Goal: Book appointment/travel/reservation

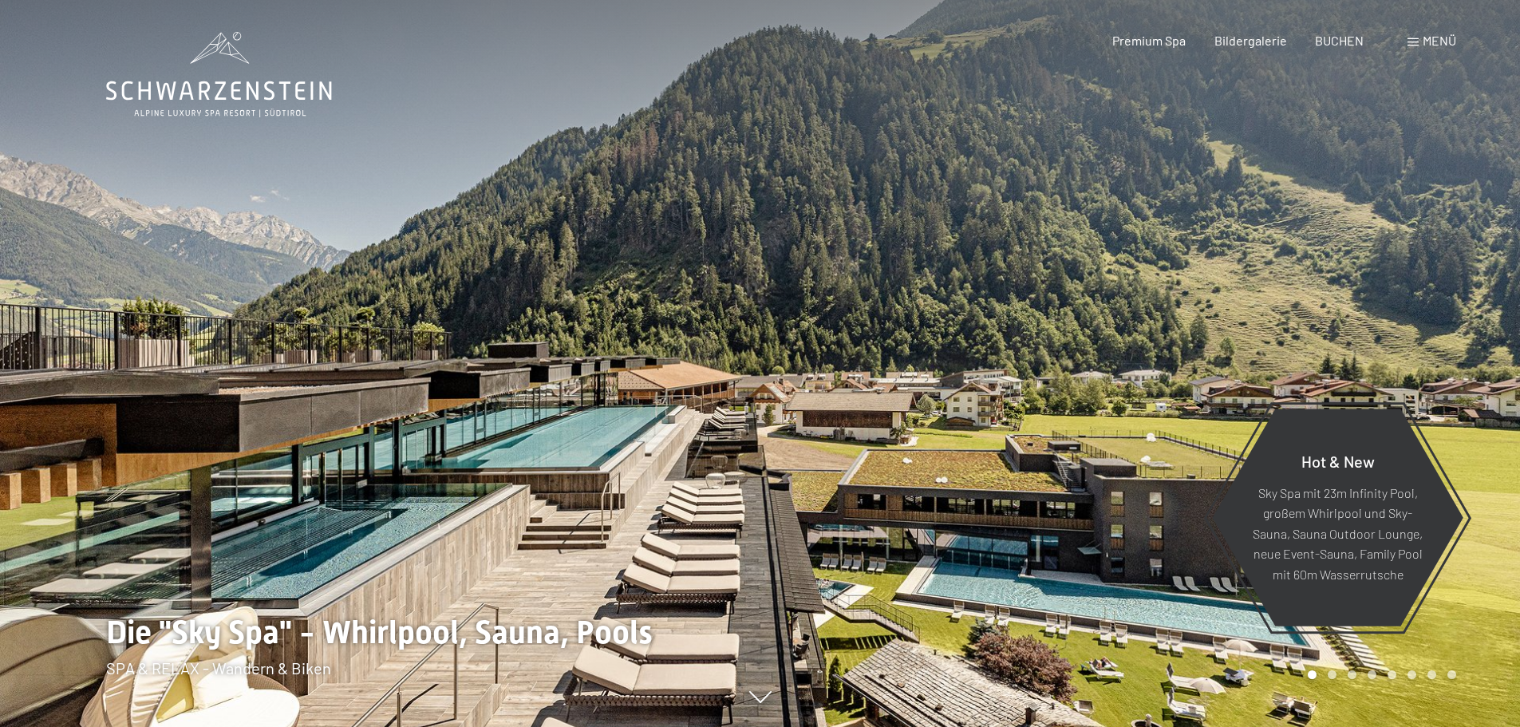
click at [1429, 43] on span "Menü" at bounding box center [1440, 40] width 34 height 15
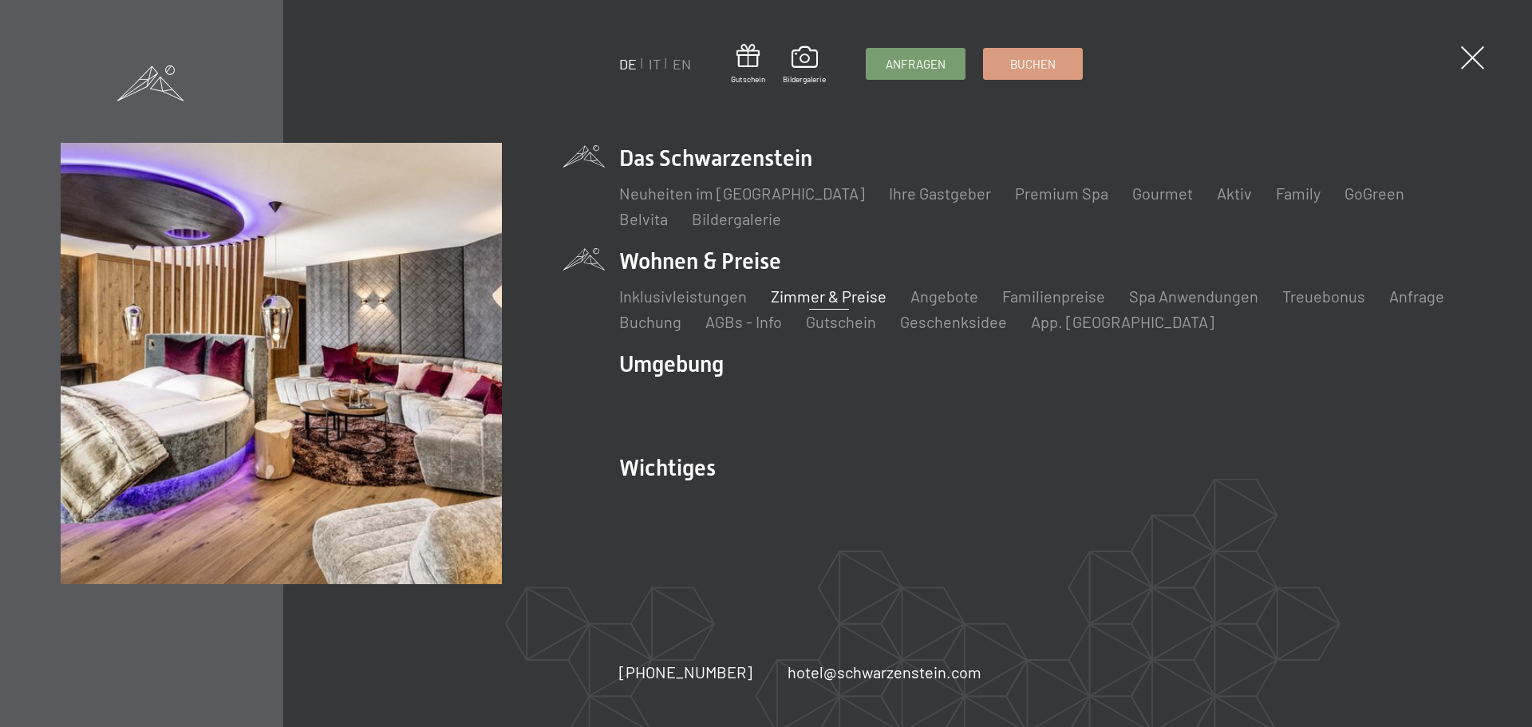
click at [843, 297] on link "Zimmer & Preise" at bounding box center [829, 295] width 116 height 19
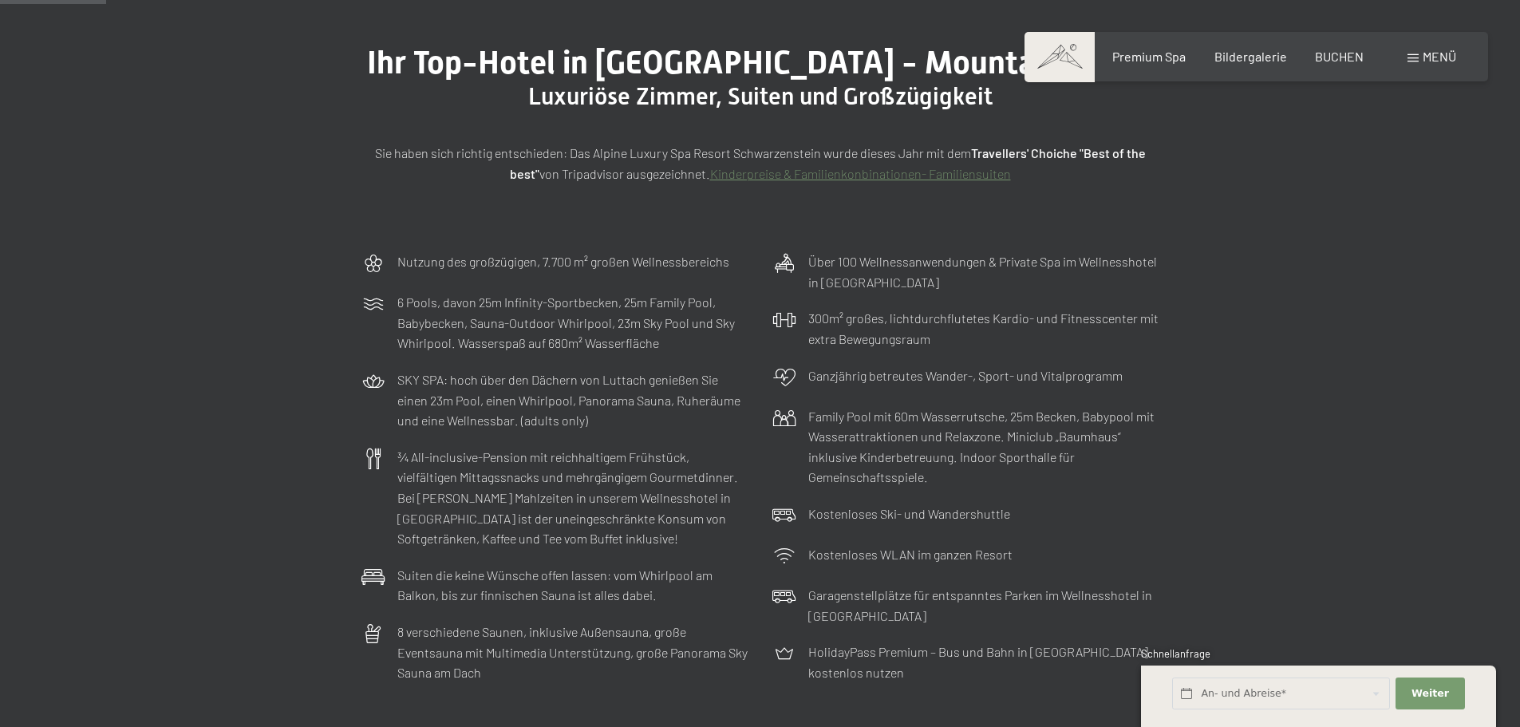
scroll to position [559, 0]
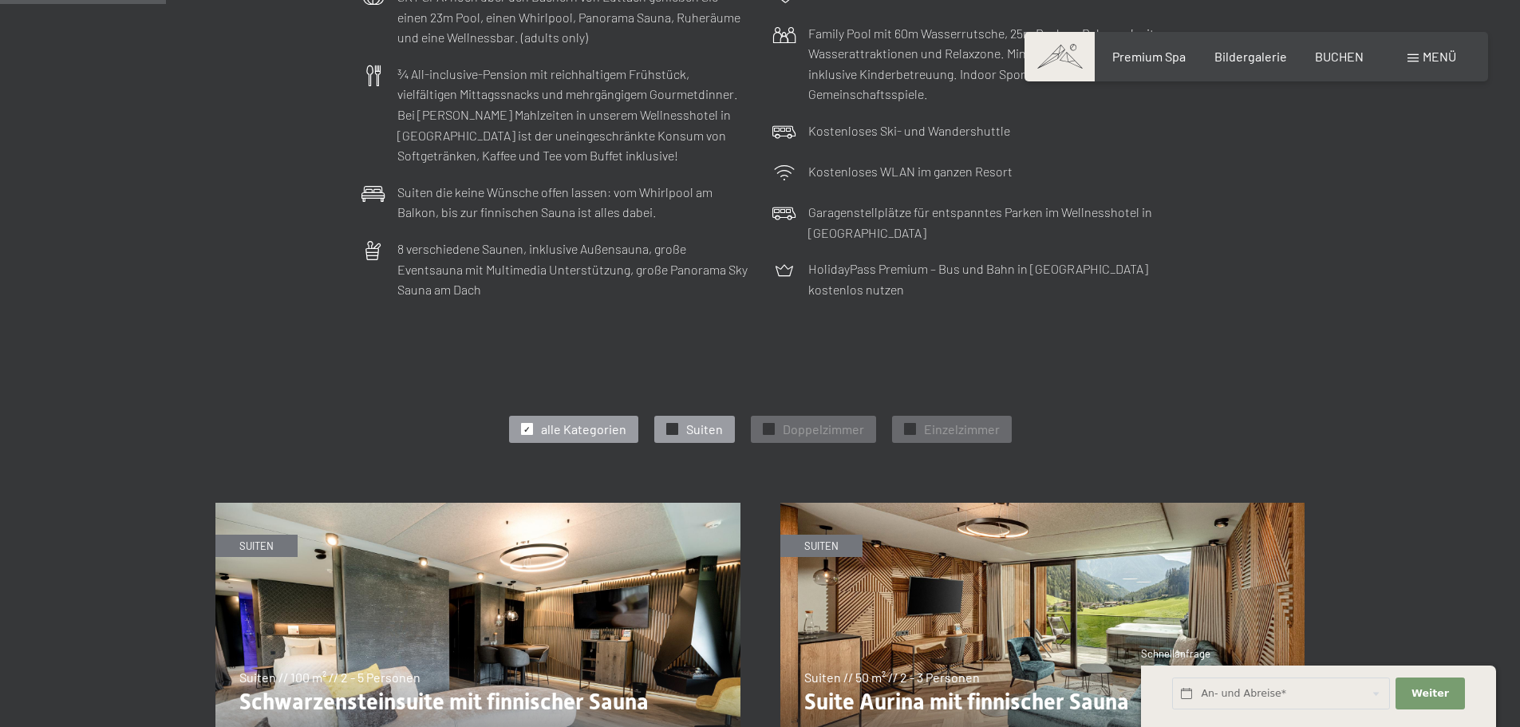
click at [703, 433] on span "Suiten" at bounding box center [704, 429] width 37 height 18
click at [591, 655] on img at bounding box center [477, 650] width 525 height 295
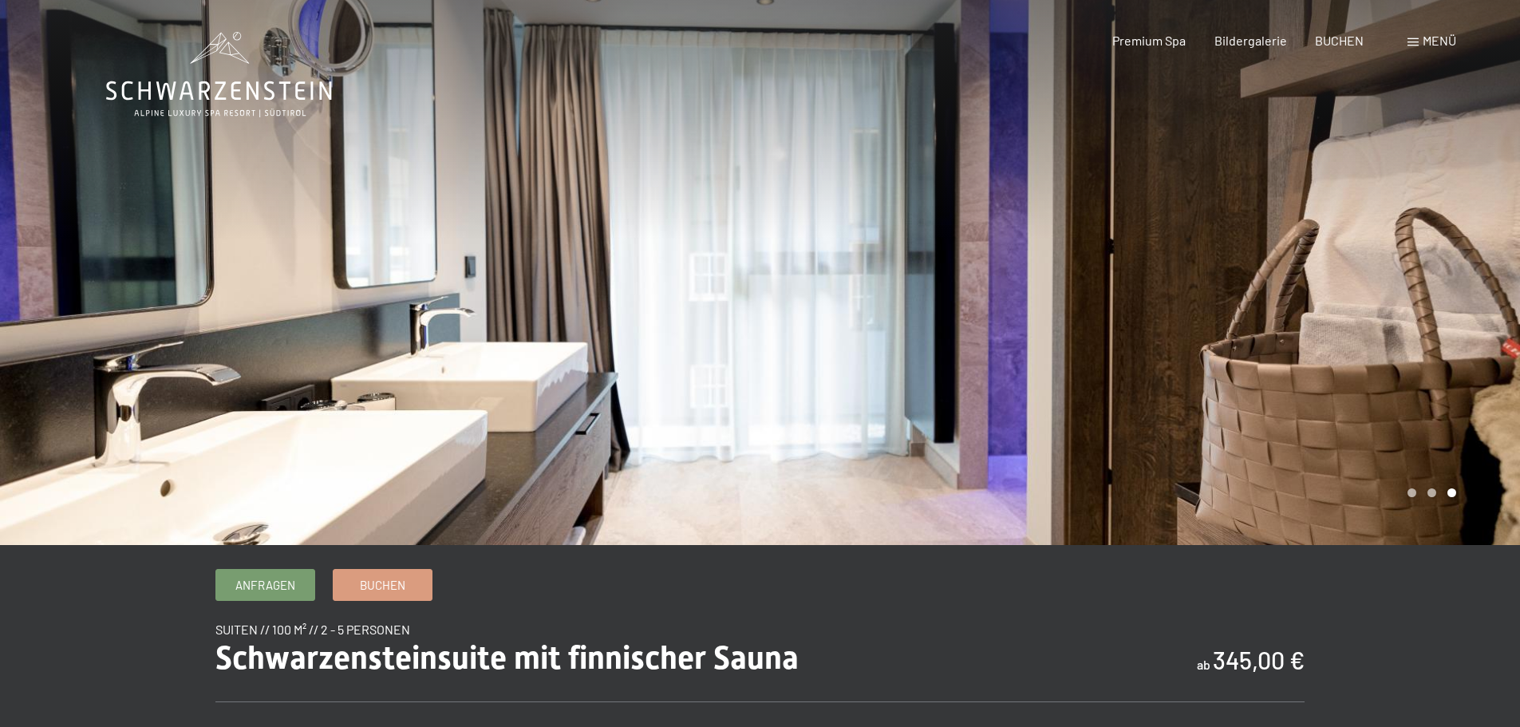
click at [1400, 243] on div at bounding box center [1140, 272] width 760 height 545
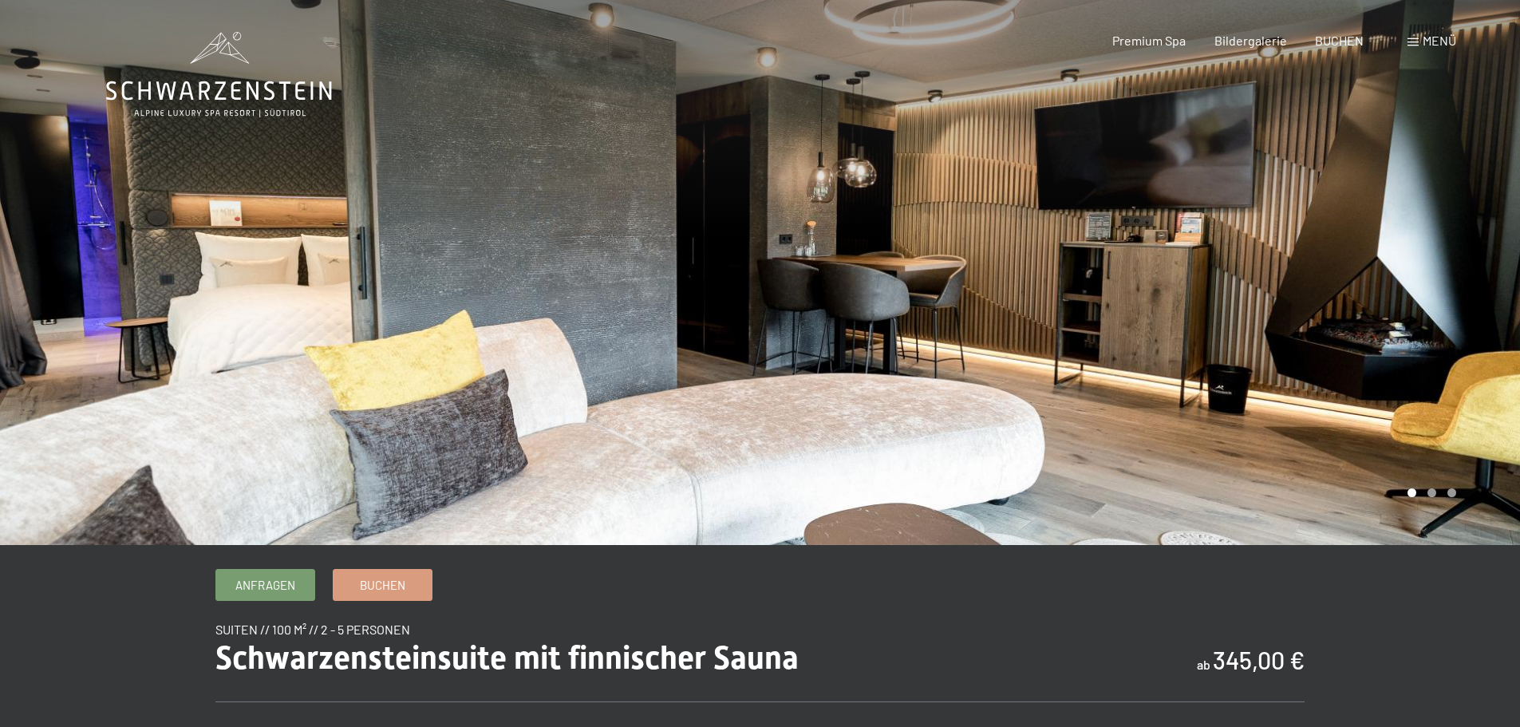
click at [1400, 243] on div at bounding box center [1140, 272] width 760 height 545
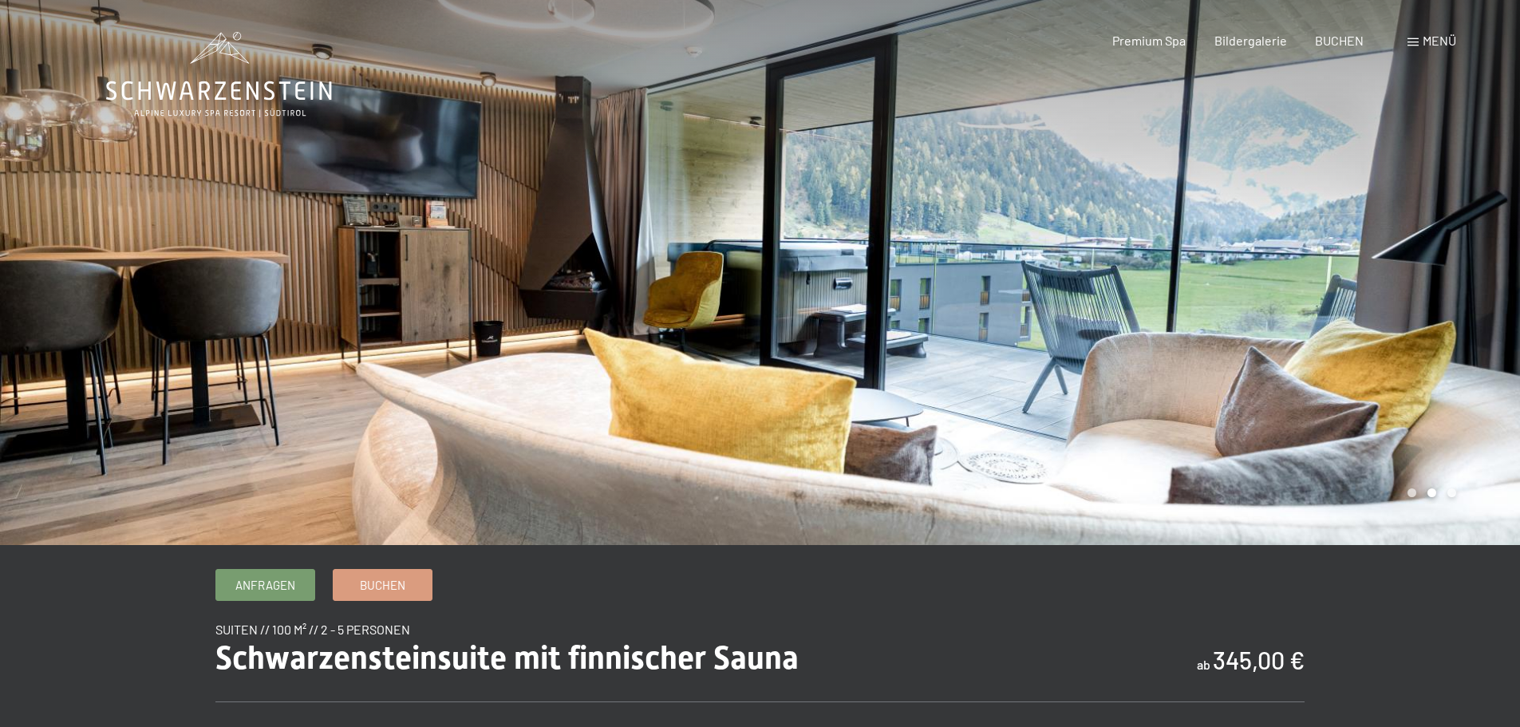
click at [1400, 243] on div at bounding box center [1140, 272] width 760 height 545
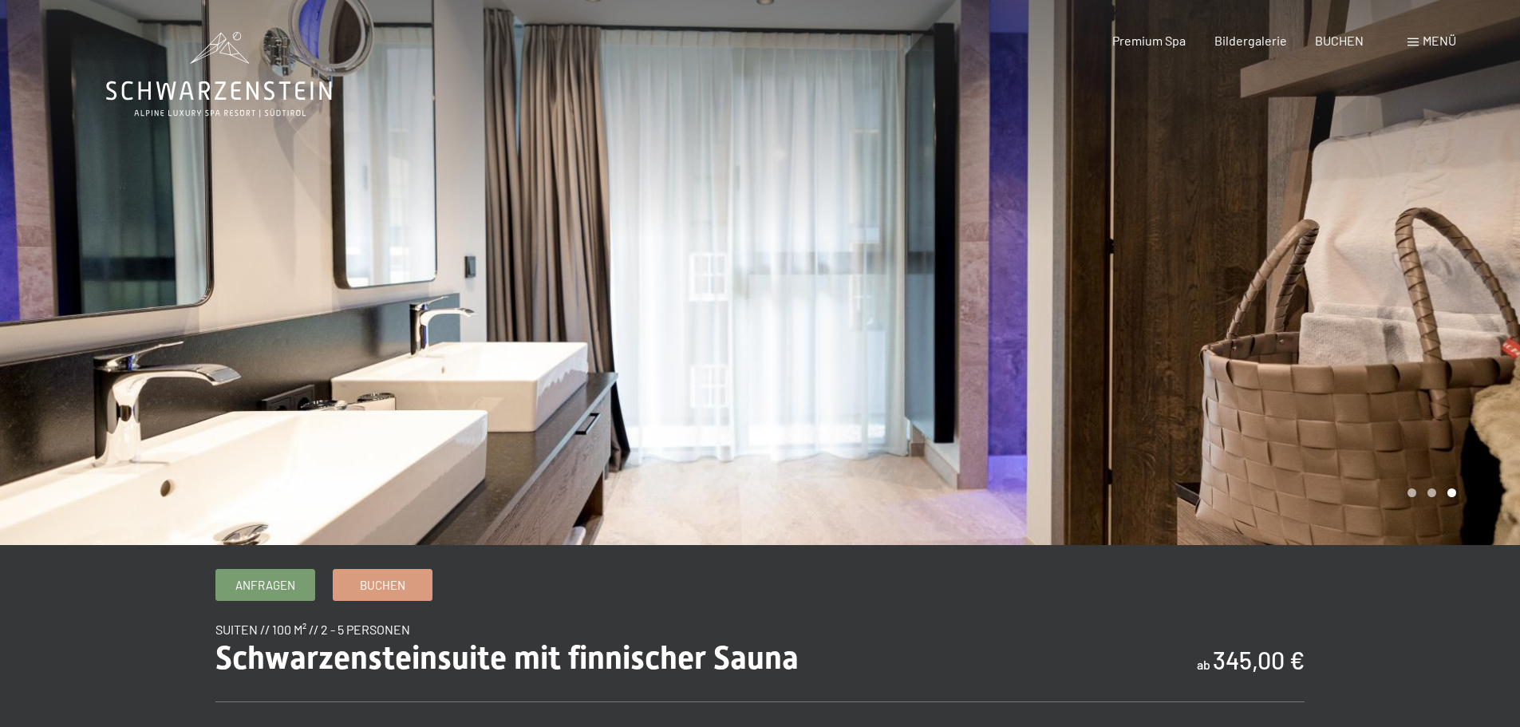
click at [1400, 243] on div at bounding box center [1140, 272] width 760 height 545
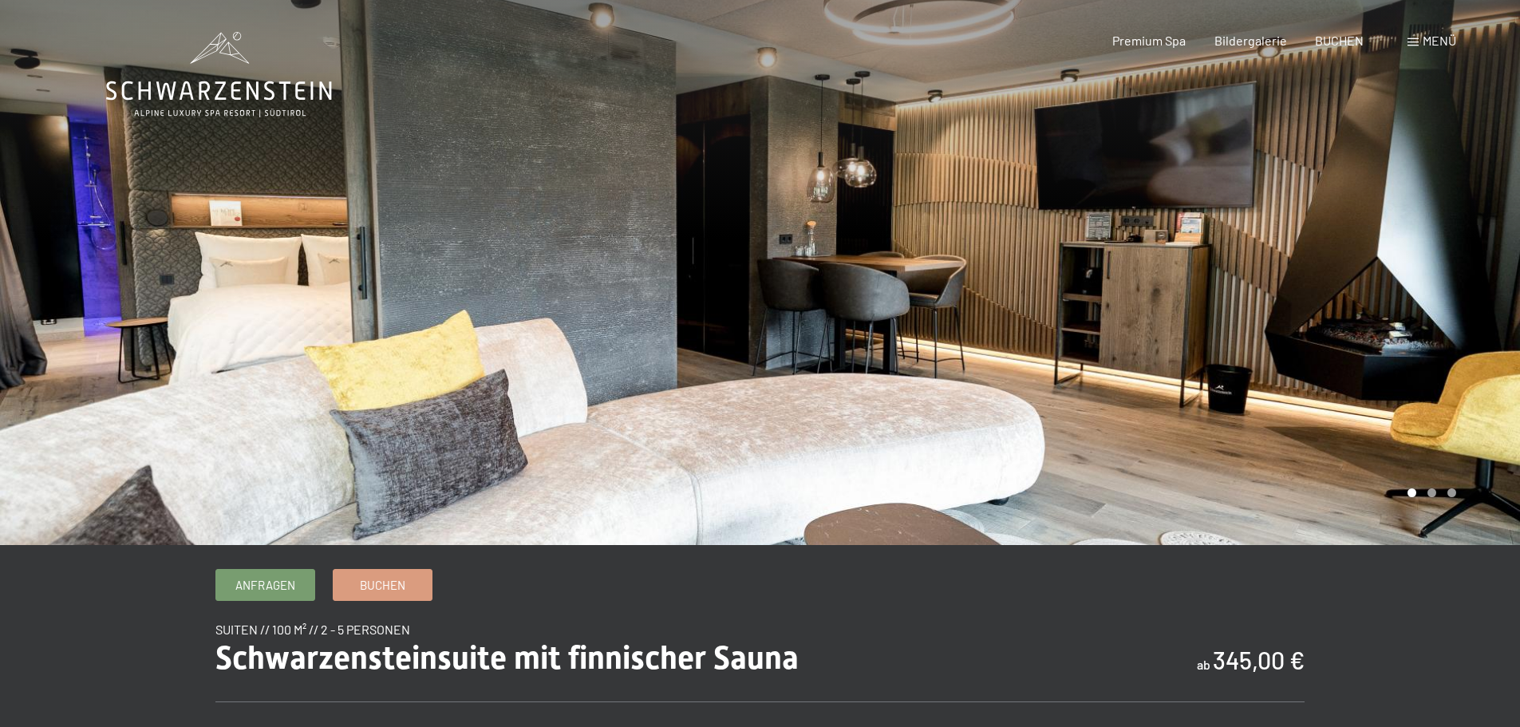
click at [1400, 243] on div at bounding box center [1140, 272] width 760 height 545
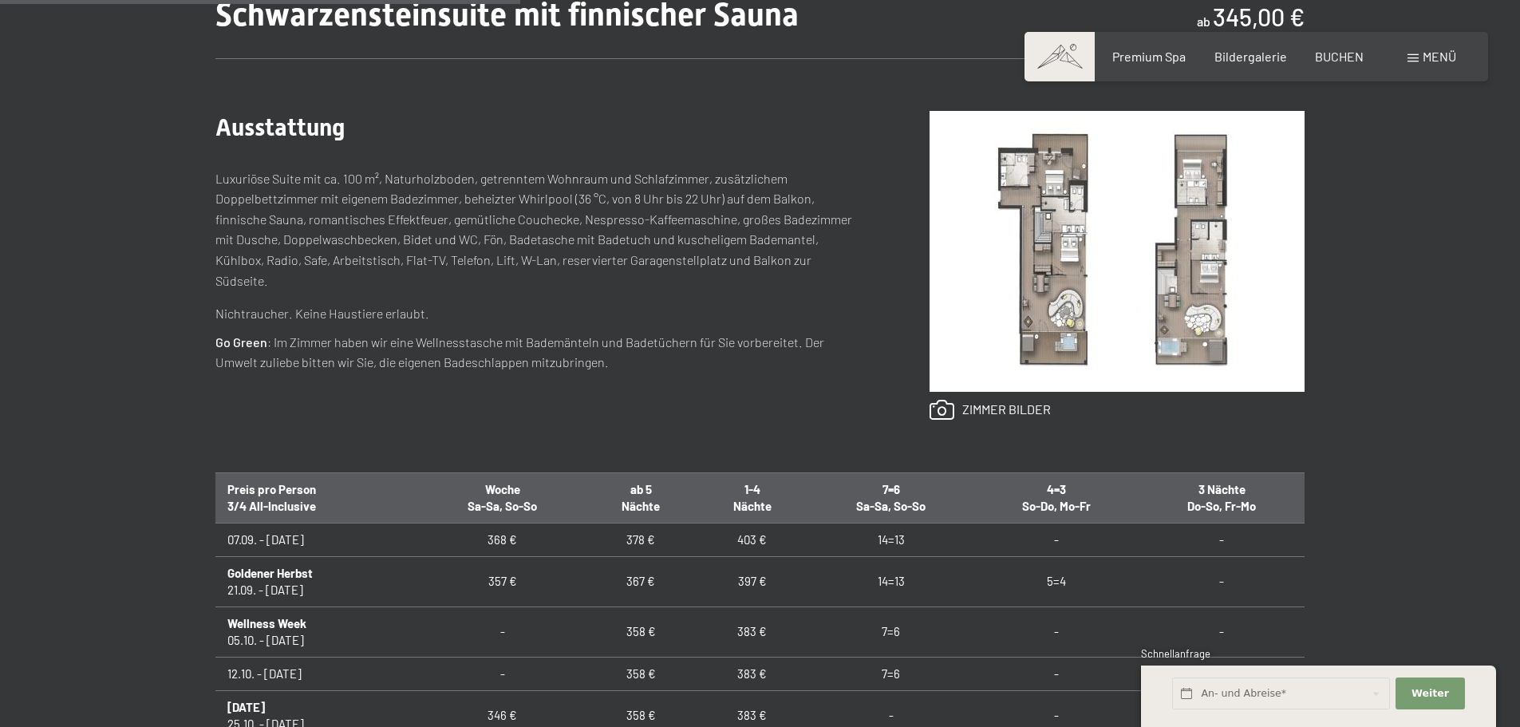
scroll to position [798, 0]
